Goal: Task Accomplishment & Management: Manage account settings

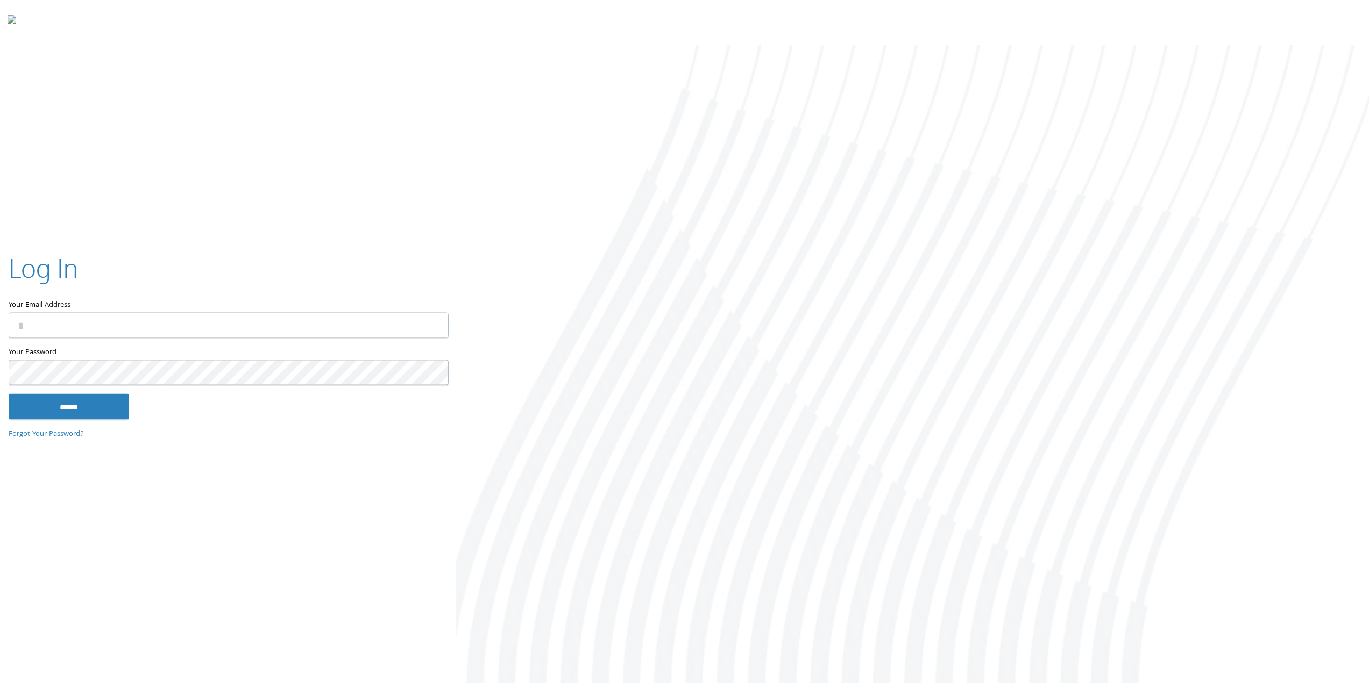
click at [641, 164] on div at bounding box center [912, 365] width 913 height 640
click at [410, 130] on div "Log In Your Email Address Your Password This field is required ****** Forgot Yo…" at bounding box center [684, 365] width 1369 height 640
type input "**********"
click at [63, 403] on input "******" at bounding box center [69, 407] width 120 height 26
